Goal: Find specific page/section

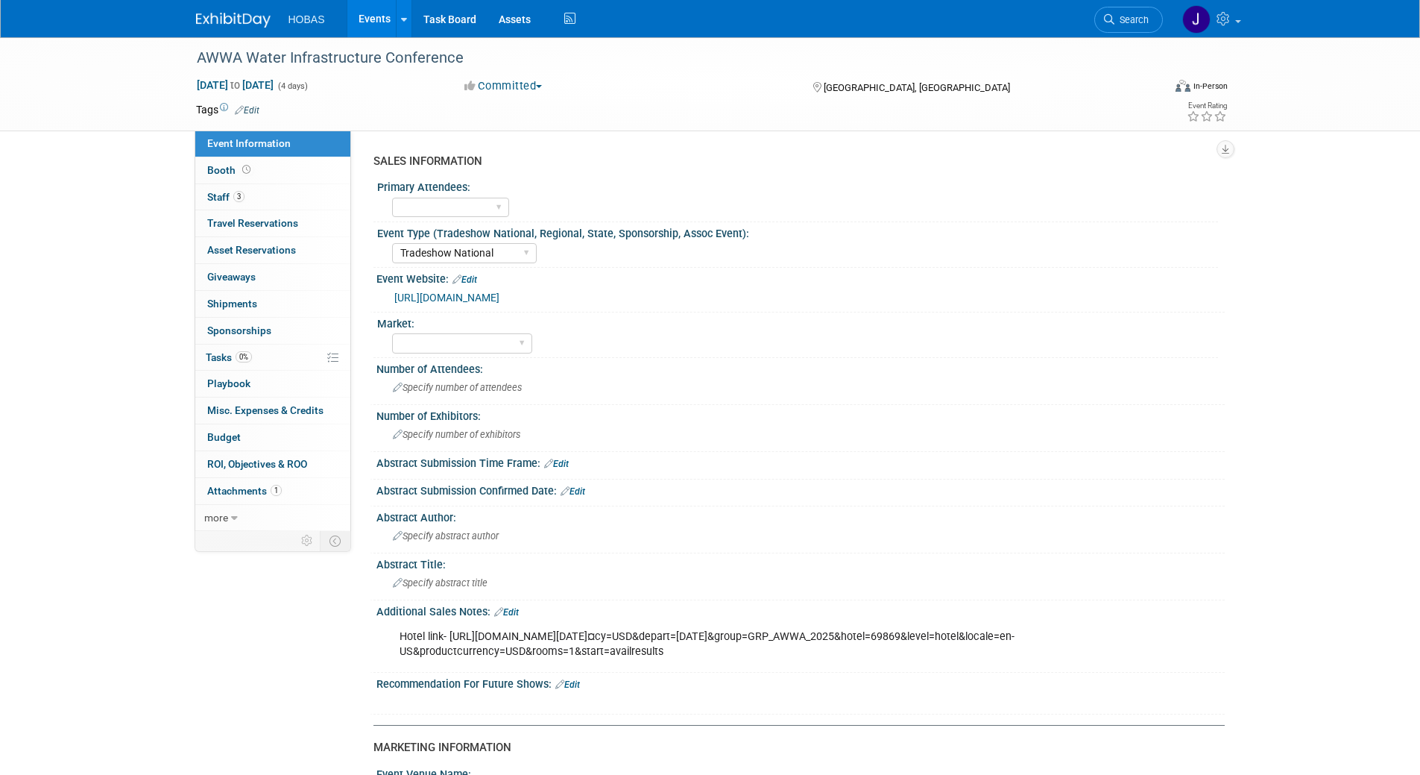
select select "Tradeshow National"
select select "Attending only"
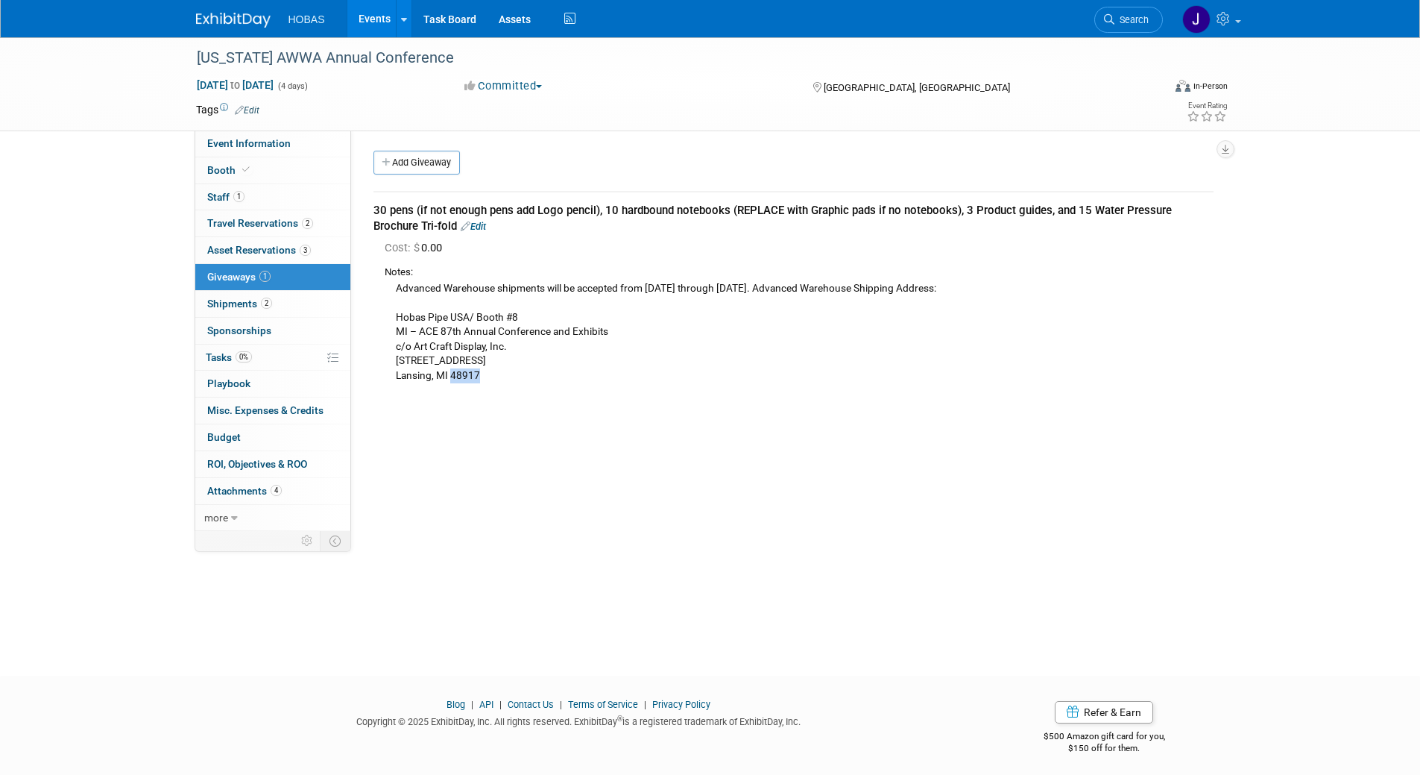
click at [747, 376] on div "Advanced Warehouse shipments will be accepted from [DATE] through [DATE]. Advan…" at bounding box center [799, 332] width 829 height 104
drag, startPoint x: 447, startPoint y: 66, endPoint x: 192, endPoint y: 51, distance: 255.5
click at [192, 51] on div "[US_STATE] AWWA Annual Conference" at bounding box center [666, 58] width 949 height 27
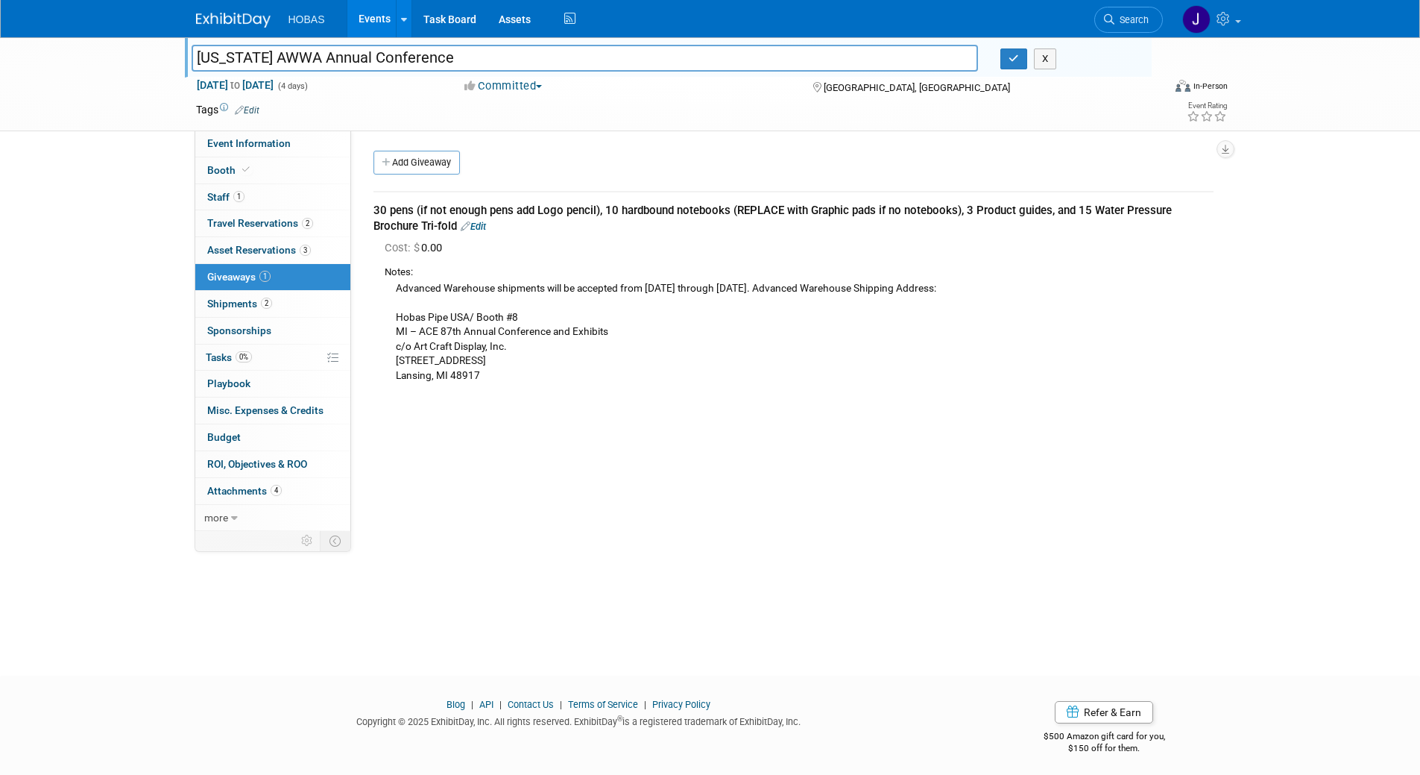
drag, startPoint x: 516, startPoint y: 54, endPoint x: 161, endPoint y: 50, distance: 355.0
click at [161, 50] on div "[US_STATE] AWWA Annual Conference [US_STATE] AWWA Annual Conference X [DATE] to…" at bounding box center [710, 84] width 1420 height 94
